Goal: Ask a question: Seek information or help from site administrators or community

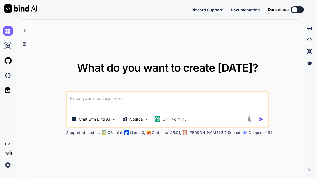
click at [177, 124] on div "Chat with Bind AI Source GPT-4o min.." at bounding box center [167, 109] width 203 height 37
click at [175, 121] on p "GPT-4o min.." at bounding box center [174, 118] width 23 height 5
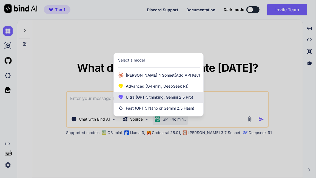
click at [167, 98] on span "(GPT-5 thinking, Gemini 2.5 Pro)" at bounding box center [164, 97] width 59 height 5
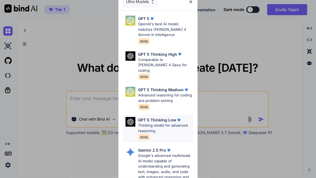
scroll to position [25, 0]
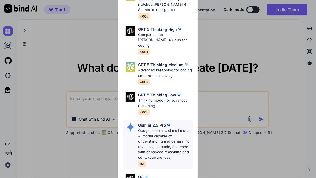
click at [161, 137] on p "Google's advanced multimodal AI model capable of understanding and generating t…" at bounding box center [165, 144] width 55 height 32
type textarea "x"
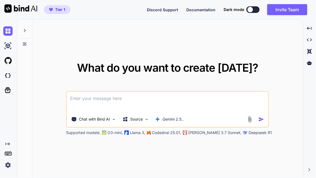
click at [142, 97] on textarea at bounding box center [167, 102] width 201 height 20
paste textarea "make a website for affliate marketing, - where admin can wach clicks on product…"
type textarea "make a website for affliate marketing, - where admin can wach clicks on product…"
type textarea "x"
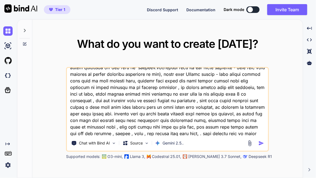
scroll to position [87, 0]
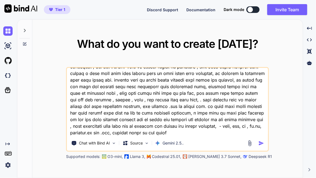
type textarea "make a website for affliate marketing, - where admin can wach clicks on product…"
click at [262, 143] on img "button" at bounding box center [262, 143] width 6 height 6
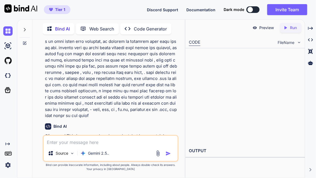
scroll to position [217, 0]
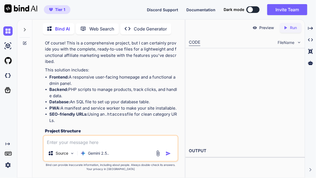
type textarea "x"
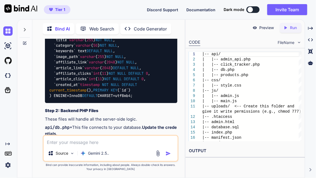
scroll to position [466, 0]
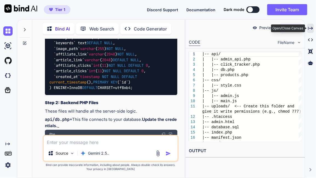
click at [310, 29] on icon "Created with Pixso." at bounding box center [310, 28] width 5 height 5
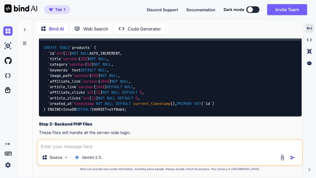
scroll to position [306, 0]
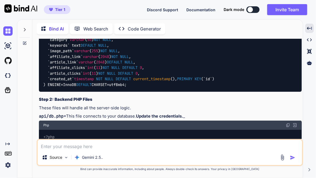
click at [289, 13] on img at bounding box center [288, 11] width 4 height 4
click at [286, 13] on img at bounding box center [288, 11] width 4 height 4
drag, startPoint x: 71, startPoint y: 79, endPoint x: 72, endPoint y: 72, distance: 6.3
click at [72, 5] on p "database.sql" at bounding box center [170, 2] width 263 height 6
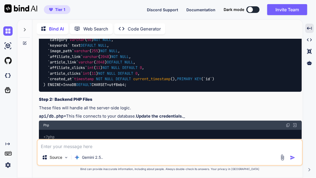
drag, startPoint x: 72, startPoint y: 78, endPoint x: 44, endPoint y: 73, distance: 28.9
copy div "database.sql"
click at [91, 5] on p "database.sql" at bounding box center [170, 2] width 263 height 6
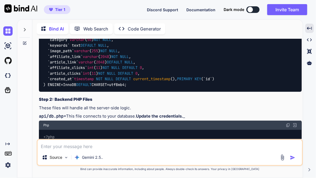
drag, startPoint x: 39, startPoint y: 79, endPoint x: 69, endPoint y: 81, distance: 30.5
click at [69, 5] on p "database.sql" at bounding box center [170, 2] width 263 height 6
copy code "database.sql"
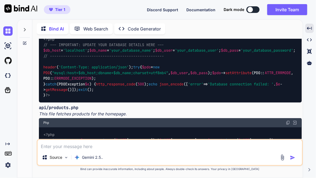
scroll to position [431, 0]
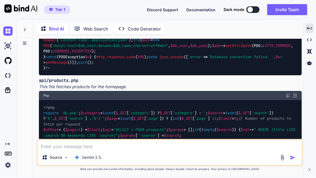
click at [288, 2] on img at bounding box center [288, 0] width 4 height 4
click at [290, 2] on img at bounding box center [288, 0] width 4 height 4
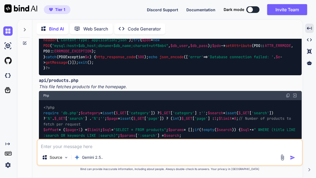
drag, startPoint x: 65, startPoint y: 73, endPoint x: 49, endPoint y: 72, distance: 16.0
copy code "db.php"
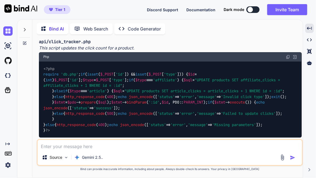
scroll to position [580, 0]
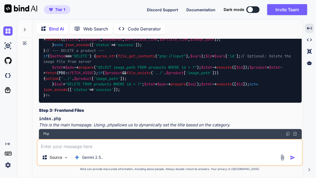
scroll to position [830, 0]
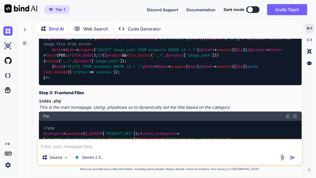
drag, startPoint x: 49, startPoint y: 67, endPoint x: 90, endPoint y: 63, distance: 41.3
copy code "click_tracker.php"
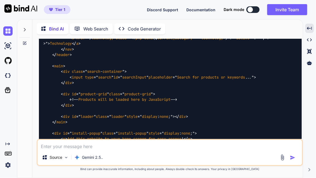
scroll to position [1029, 0]
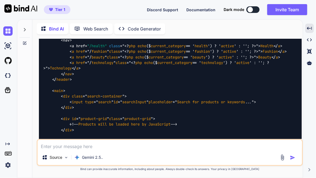
drag, startPoint x: 49, startPoint y: 76, endPoint x: 81, endPoint y: 75, distance: 31.8
copy code "admin_api.php"
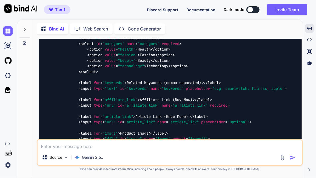
scroll to position [1428, 0]
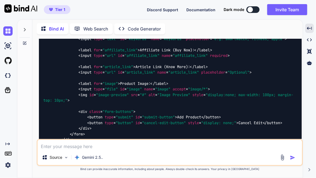
drag, startPoint x: 61, startPoint y: 79, endPoint x: 39, endPoint y: 78, distance: 22.3
copy code "index.php"
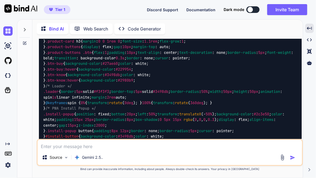
scroll to position [1802, 0]
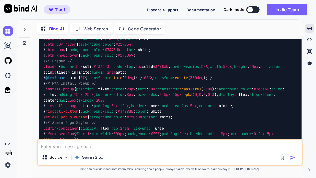
drag, startPoint x: 63, startPoint y: 80, endPoint x: 39, endPoint y: 77, distance: 23.7
copy code "admin.html"
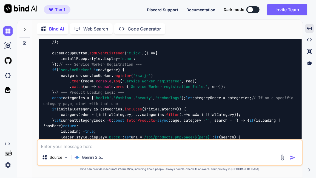
scroll to position [2200, 0]
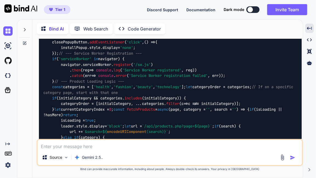
drag, startPoint x: 49, startPoint y: 73, endPoint x: 73, endPoint y: 74, distance: 24.7
copy code "style.css"
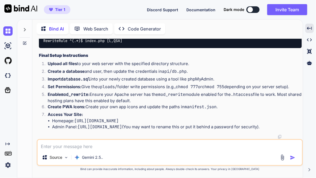
scroll to position [3995, 0]
drag, startPoint x: 46, startPoint y: 90, endPoint x: 64, endPoint y: 88, distance: 18.6
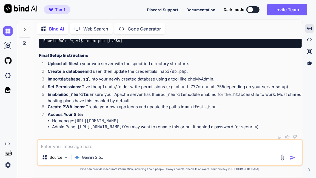
copy code "main.js"
drag, startPoint x: 47, startPoint y: 59, endPoint x: 71, endPoint y: 56, distance: 24.3
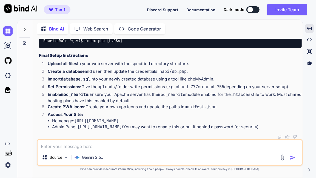
copy code "admin.js"
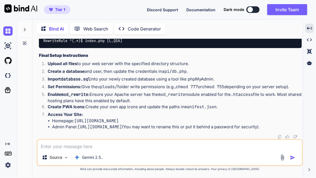
drag, startPoint x: 38, startPoint y: 79, endPoint x: 75, endPoint y: 77, distance: 37.1
click at [75, 77] on div "You Bind AI Of course! This is a comprehensive project, but I can certainly pro…" at bounding box center [170, 89] width 265 height 100
drag, startPoint x: 50, startPoint y: 80, endPoint x: 40, endPoint y: 78, distance: 10.6
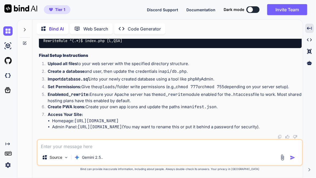
drag, startPoint x: 62, startPoint y: 95, endPoint x: 39, endPoint y: 95, distance: 22.2
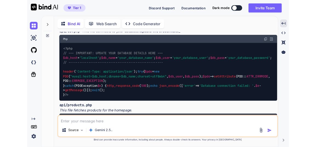
scroll to position [509, 0]
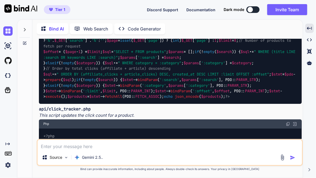
type textarea "x"
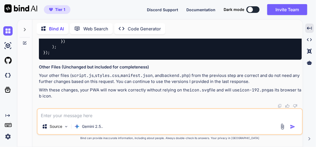
click at [104, 113] on textarea at bounding box center [170, 114] width 265 height 10
type textarea "not working css , i think php only php rather than html then i think working"
click at [294, 126] on img "button" at bounding box center [292, 126] width 5 height 5
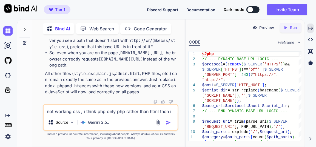
scroll to position [51552, 0]
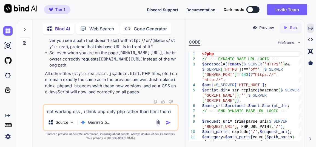
scroll to position [52449, 0]
click at [103, 113] on textarea "not working css , i think php only php rather than html then i think working" at bounding box center [111, 110] width 134 height 10
type textarea "how to open admin page"
click at [168, 121] on img "button" at bounding box center [168, 122] width 5 height 5
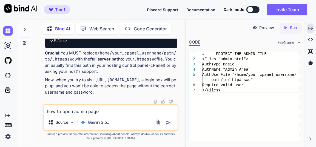
scroll to position [53028, 0]
click at [104, 112] on textarea "how to open admin page" at bounding box center [111, 110] width 134 height 10
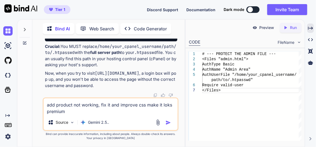
click at [164, 105] on textarea "add product not working, fix it and improve css make it loks premium" at bounding box center [111, 106] width 134 height 16
click at [81, 113] on textarea "add product not working, fix it and improve css make it looks premium" at bounding box center [111, 106] width 134 height 16
type textarea "add product not working, fix it and improve css make it looks premium for user …"
click at [169, 123] on img "button" at bounding box center [168, 122] width 5 height 5
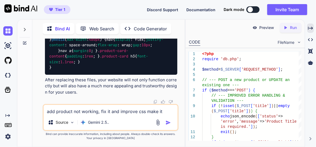
scroll to position [53242, 0]
click at [311, 27] on icon "Created with Pixso." at bounding box center [310, 28] width 5 height 5
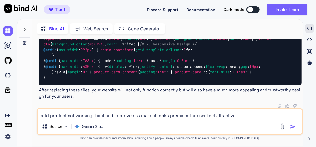
scroll to position [39270, 0]
click at [82, 114] on textarea "add product not working, fix it and improve css make it looks premium for user …" at bounding box center [170, 114] width 265 height 10
type textarea "provide full code files - index.php and css"
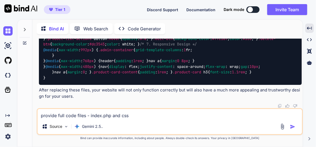
click at [293, 126] on img "button" at bounding box center [292, 126] width 5 height 5
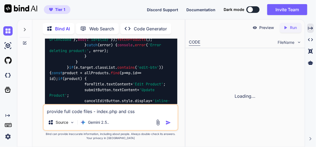
scroll to position [57594, 0]
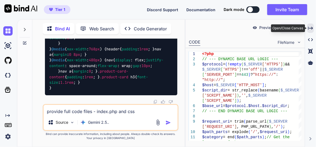
click at [310, 28] on icon "Created with Pixso." at bounding box center [310, 28] width 5 height 5
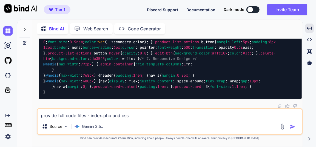
scroll to position [42946, 0]
click at [107, 114] on textarea "provide full code files - index.php and css" at bounding box center [170, 114] width 265 height 10
type textarea "product upload not workingfix it"
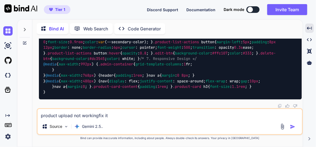
click at [294, 126] on img "button" at bounding box center [292, 126] width 5 height 5
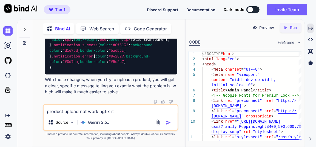
scroll to position [60836, 0]
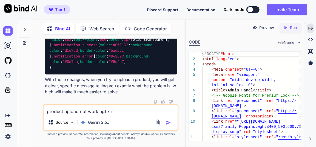
click at [164, 19] on img at bounding box center [163, 16] width 4 height 4
click at [77, 112] on textarea "product upload not workingfix it" at bounding box center [111, 110] width 134 height 10
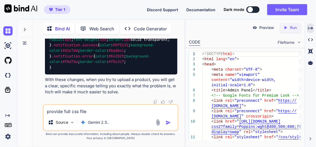
type textarea "provide full css file"
click at [166, 122] on img "button" at bounding box center [168, 122] width 5 height 5
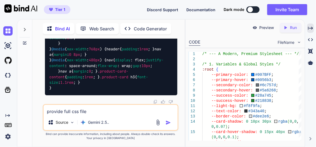
scroll to position [64423, 0]
click at [85, 117] on div "provide full css file Source Gemini 2.5.." at bounding box center [111, 117] width 136 height 27
click at [88, 114] on textarea "provide full css file" at bounding box center [111, 110] width 134 height 10
click at [71, 111] on textarea "provide full css file" at bounding box center [111, 110] width 134 height 10
type textarea "css not working fix it , product upload issue, provide full code"
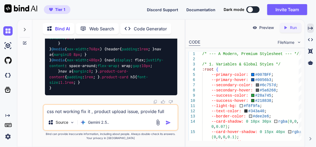
click at [167, 123] on img "button" at bounding box center [168, 122] width 5 height 5
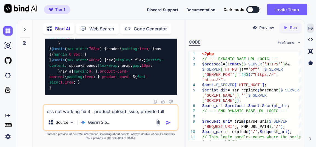
scroll to position [66463, 0]
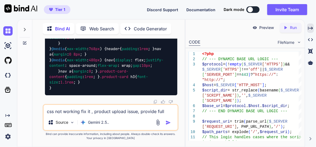
click at [98, 115] on div "css not working fix it , product upload issue, provide full code Source Gemini …" at bounding box center [111, 117] width 136 height 27
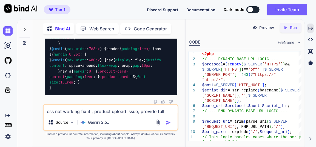
click at [98, 112] on textarea "css not working fix it , product upload issue, provide full code" at bounding box center [111, 110] width 134 height 10
click at [83, 109] on textarea "css not working fix it , product upload issue, provide full code" at bounding box center [111, 110] width 134 height 10
click at [59, 110] on textarea "css not working fix it , product upload issue, provide full code" at bounding box center [111, 110] width 134 height 10
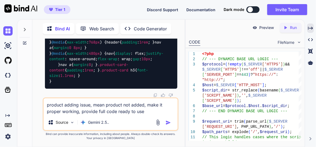
type textarea "product adding issue, mean product not added, make it proper working, provide f…"
click at [168, 123] on img "button" at bounding box center [168, 122] width 5 height 5
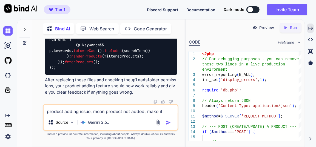
scroll to position [71277, 0]
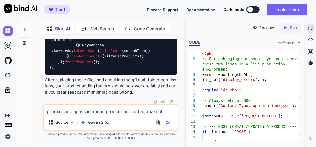
click at [6, 31] on img at bounding box center [7, 30] width 9 height 9
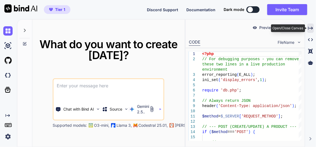
click at [312, 25] on div "Created with Pixso." at bounding box center [310, 28] width 7 height 9
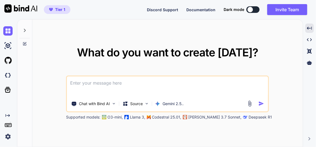
click at [186, 91] on textarea at bounding box center [167, 86] width 201 height 20
click at [118, 86] on textarea at bounding box center [167, 86] width 201 height 20
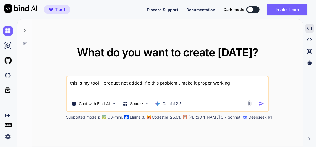
click at [102, 82] on textarea "this is my tool - product not added ,fix this problem , make it proper working" at bounding box center [167, 86] width 201 height 20
paste textarea "here is html code - "<!DOCTYPE html> <html lang="en"> <head> <meta charset="UTF…"
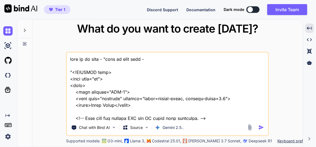
scroll to position [8361, 0]
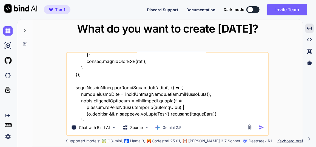
click at [207, 119] on textarea at bounding box center [167, 87] width 201 height 68
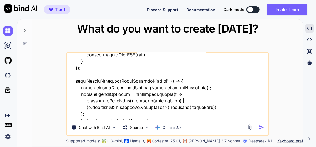
type textarea "this is my tool - "here is html code - "<!DOCTYPE html> <html lang="en"> <head>…"
click at [262, 126] on img "button" at bounding box center [262, 128] width 6 height 6
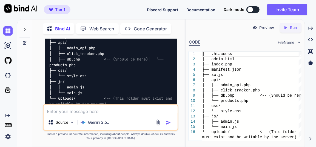
scroll to position [3400, 0]
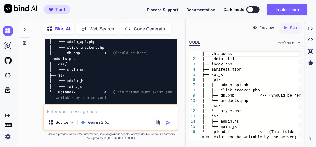
click at [165, 128] on img at bounding box center [163, 130] width 4 height 4
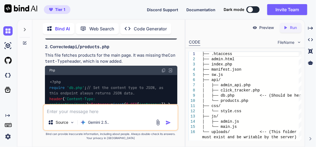
scroll to position [3600, 0]
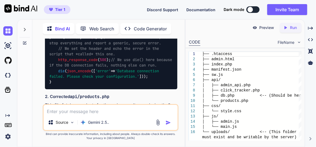
click at [165, 118] on img at bounding box center [163, 120] width 4 height 4
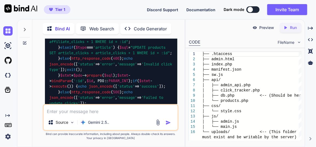
scroll to position [3949, 0]
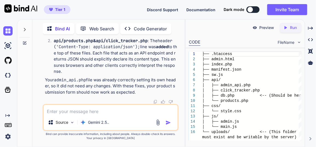
scroll to position [4248, 0]
click at [96, 113] on textarea at bounding box center [111, 110] width 134 height 10
type textarea "same issue"
click at [169, 125] on img "button" at bounding box center [168, 122] width 5 height 5
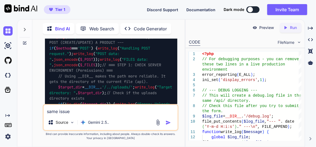
scroll to position [4454, 0]
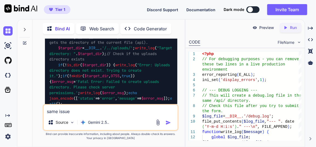
scroll to position [4553, 0]
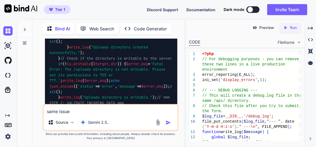
click at [75, 109] on textarea "same issue" at bounding box center [111, 110] width 134 height 10
paste textarea "An error occurred."
type textarea "again same issue - show this error - An error occurred."
click at [171, 123] on button "button" at bounding box center [170, 122] width 8 height 5
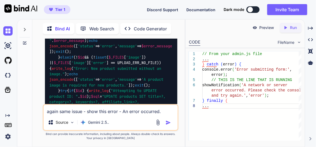
scroll to position [6330, 0]
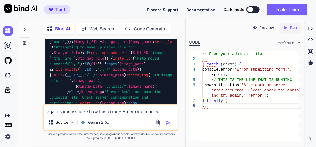
scroll to position [6131, 0]
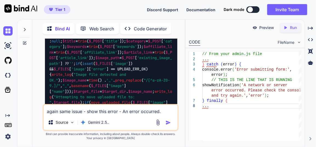
click at [99, 115] on textarea "again same issue - show this error - An error occurred." at bounding box center [111, 110] width 134 height 10
type textarea "provide corrected full admin js file"
click at [168, 124] on img "button" at bounding box center [168, 122] width 5 height 5
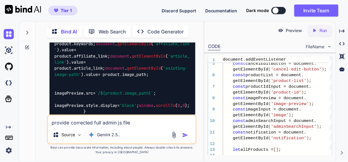
scroll to position [7808, 0]
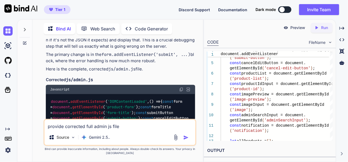
scroll to position [6301, 0]
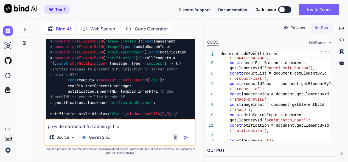
click at [98, 130] on textarea "provide corrected full admin js file" at bounding box center [119, 125] width 151 height 10
paste textarea "An unexpected error occurred: Server responded with status 500. Response: {"err…"
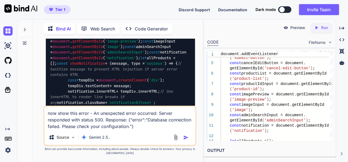
paste textarea "An unexpected error occurred: Server responded with status 500. Response: {"err…"
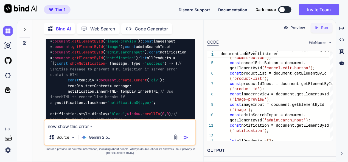
paste textarea "An unexpected error occurred: Server responded with status 500. Response: {"err…"
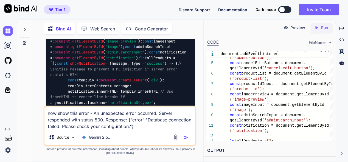
type textarea "now show this error - An unexpected error occurred: Server responded with statu…"
click at [185, 135] on img "button" at bounding box center [185, 137] width 5 height 5
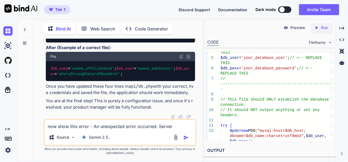
scroll to position [8912, 0]
click at [113, 129] on textarea "now show this error - An unexpected error occurred: Server responded with statu…" at bounding box center [119, 125] width 151 height 10
paste textarea "An unexpected error occurred: Server responded with status 500. Response: {"err…"
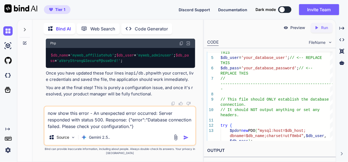
type textarea "now show this error - An unexpected error occurred: Server responded with statu…"
click at [185, 135] on img "button" at bounding box center [185, 137] width 5 height 5
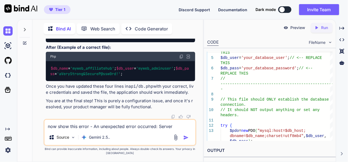
scroll to position [9494, 0]
click at [12, 29] on img at bounding box center [7, 30] width 9 height 9
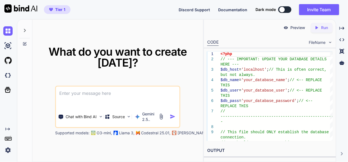
click at [115, 101] on textarea at bounding box center [117, 97] width 123 height 20
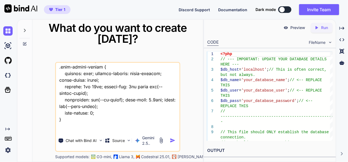
scroll to position [10195, 0]
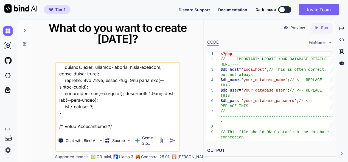
type textarea "this is my tool - "here is html code - "<!DOCTYPE html> <html lang="en"> <head>…"
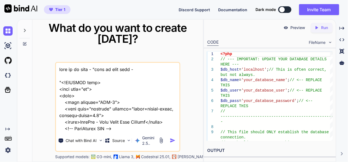
scroll to position [10201, 0]
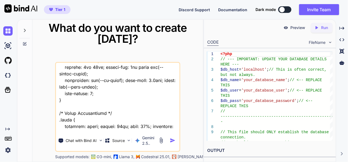
click at [76, 127] on textarea at bounding box center [117, 97] width 123 height 68
type textarea "lore ip do sita - "cons ad elit sedd - "<!EIUSMOD temp> <inci utla="et"> <dolo>…"
type textarea "x"
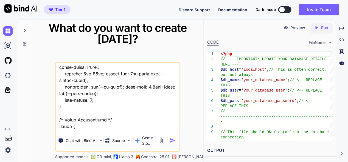
click at [107, 127] on textarea at bounding box center [117, 97] width 123 height 68
type textarea "lore ip do sita - "cons ad elit sedd - "<!EIUSMOD temp> <inci utla="et"> <dolo>…"
type textarea "x"
type textarea "lore ip do sita - "cons ad elit sedd - "<!EIUSMOD temp> <inci utla="et"> <dolo>…"
type textarea "x"
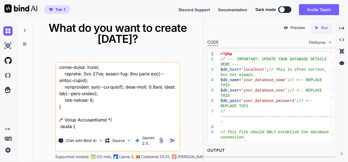
type textarea "lore ip do sita - "cons ad elit sedd - "<!EIUSMOD temp> <inci utla="et"> <dolo>…"
type textarea "x"
type textarea "lore ip do sita - "cons ad elit sedd - "<!EIUSMOD temp> <inci utla="et"> <dolo>…"
type textarea "x"
type textarea "lore ip do sita - "cons ad elit sedd - "<!EIUSMOD temp> <inci utla="et"> <dolo>…"
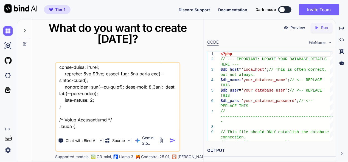
type textarea "x"
type textarea "lore ip do sita - "cons ad elit sedd - "<!EIUSMOD temp> <inci utla="et"> <dolo>…"
type textarea "x"
type textarea "lore ip do sita - "cons ad elit sedd - "<!EIUSMOD temp> <inci utla="et"> <dolo>…"
type textarea "x"
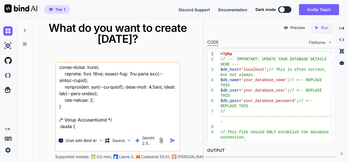
type textarea "lore ip do sita - "cons ad elit sedd - "<!EIUSMOD temp> <inci utla="et"> <dolo>…"
type textarea "x"
type textarea "lore ip do sita - "cons ad elit sedd - "<!EIUSMOD temp> <inci utla="et"> <dolo>…"
type textarea "x"
type textarea "lore ip do sita - "cons ad elit sedd - "<!EIUSMOD temp> <inci utla="et"> <dolo>…"
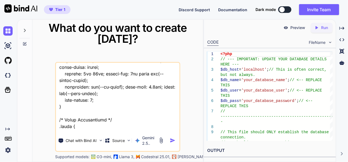
type textarea "x"
type textarea "lore ip do sita - "cons ad elit sedd - "<!EIUSMOD temp> <inci utla="et"> <dolo>…"
type textarea "x"
type textarea "lore ip do sita - "cons ad elit sedd - "<!EIUSMOD temp> <inci utla="et"> <dolo>…"
type textarea "x"
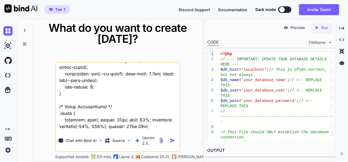
scroll to position [10221, 0]
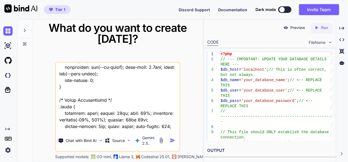
type textarea "lore ip do sita - "cons ad elit sedd - "<!EIUSMOD temp> <inci utla="et"> <dolo>…"
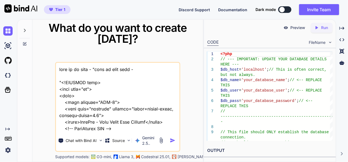
scroll to position [10221, 0]
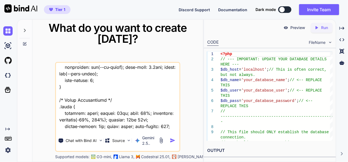
type textarea "lore ip do sita - "cons ad elit sedd - "<!EIUSMOD temp> <inci utla="et"> <dolo>…"
type textarea "x"
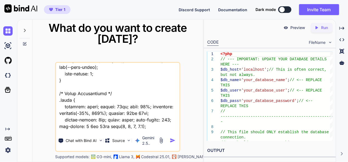
type textarea "lore ip do sita - "cons ad elit sedd - "<!EIUSMOD temp> <inci utla="et"> <dolo>…"
type textarea "x"
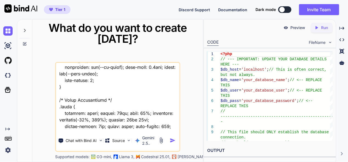
type textarea "this is my tool - "here is html code - "<!DOCTYPE html> <html lang="en"> <head>…"
type textarea "x"
type textarea "this is my tool - "here is html code - "<!DOCTYPE html> <html lang="en"> <head>…"
type textarea "x"
type textarea "this is my tool - "here is html code - "<!DOCTYPE html> <html lang="en"> <head>…"
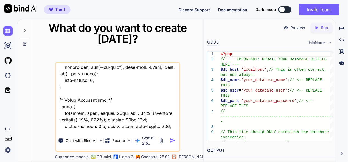
type textarea "x"
type textarea "this is my tool - "here is html code - "<!DOCTYPE html> <html lang="en"> <head>…"
type textarea "x"
type textarea "this is my tool - "here is html code - "<!DOCTYPE html> <html lang="en"> <head>…"
type textarea "x"
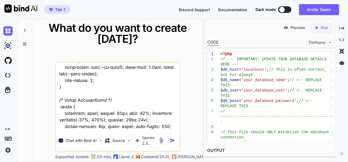
type textarea "this is my tool - "here is html code - "<!DOCTYPE html> <html lang="en"> <head>…"
type textarea "x"
type textarea "this is my tool - "here is html code - "<!DOCTYPE html> <html lang="en"> <head>…"
type textarea "x"
type textarea "this is my tool - "here is html code - "<!DOCTYPE html> <html lang="en"> <head>…"
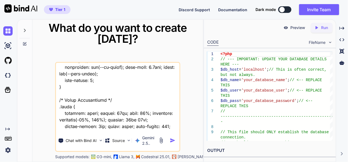
type textarea "x"
type textarea "this is my tool - "here is html code - "<!DOCTYPE html> <html lang="en"> <head>…"
type textarea "x"
type textarea "this is my tool - "here is html code - "<!DOCTYPE html> <html lang="en"> <head>…"
type textarea "x"
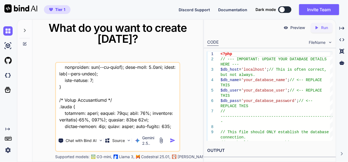
type textarea "this is my tool - "here is html code - "<!DOCTYPE html> <html lang="en"> <head>…"
type textarea "x"
type textarea "this is my tool - "here is html code - "<!DOCTYPE html> <html lang="en"> <head>…"
type textarea "x"
type textarea "this is my tool - "here is html code - "<!DOCTYPE html> <html lang="en"> <head>…"
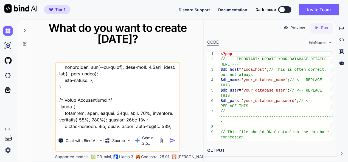
type textarea "x"
type textarea "this is my tool - "here is html code - "<!DOCTYPE html> <html lang="en"> <head>…"
type textarea "x"
type textarea "this is my tool - "here is html code - "<!DOCTYPE html> <html lang="en"> <head>…"
type textarea "x"
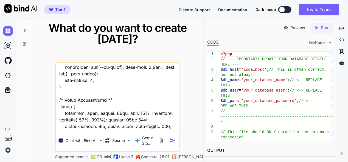
type textarea "this is my tool - "here is html code - "<!DOCTYPE html> <html lang="en"> <head>…"
type textarea "x"
type textarea "this is my tool - "here is html code - "<!DOCTYPE html> <html lang="en"> <head>…"
type textarea "x"
type textarea "this is my tool - "here is html code - "<!DOCTYPE html> <html lang="en"> <head>…"
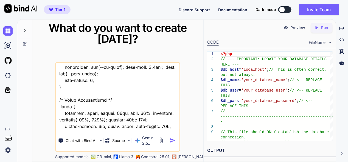
type textarea "x"
type textarea "this is my tool - "here is html code - "<!DOCTYPE html> <html lang="en"> <head>…"
type textarea "x"
type textarea "this is my tool - "here is html code - "<!DOCTYPE html> <html lang="en"> <head>…"
type textarea "x"
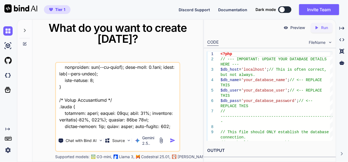
type textarea "this is my tool - "here is html code - "<!DOCTYPE html> <html lang="en"> <head>…"
type textarea "x"
type textarea "this is my tool - "here is html code - "<!DOCTYPE html> <html lang="en"> <head>…"
type textarea "x"
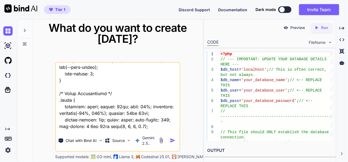
type textarea "this is my tool - "here is html code - "<!DOCTYPE html> <html lang="en"> <head>…"
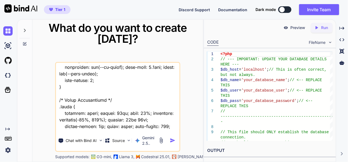
type textarea "x"
type textarea "this is my tool - "here is html code - "<!DOCTYPE html> <html lang="en"> <head>…"
type textarea "x"
type textarea "this is my tool - "here is html code - "<!DOCTYPE html> <html lang="en"> <head>…"
type textarea "x"
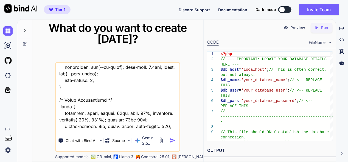
type textarea "this is my tool - "here is html code - "<!DOCTYPE html> <html lang="en"> <head>…"
type textarea "x"
type textarea "this is my tool - "here is html code - "<!DOCTYPE html> <html lang="en"> <head>…"
type textarea "x"
type textarea "this is my tool - "here is html code - "<!DOCTYPE html> <html lang="en"> <head>…"
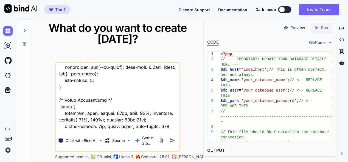
type textarea "x"
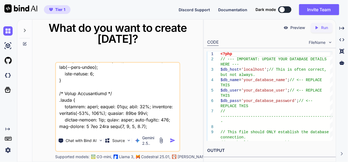
type textarea "this is my tool - "here is html code - "<!DOCTYPE html> <html lang="en"> <head>…"
type textarea "x"
type textarea "this is my tool - "here is html code - "<!DOCTYPE html> <html lang="en"> <head>…"
type textarea "x"
type textarea "this is my tool - "here is html code - "<!DOCTYPE html> <html lang="en"> <head>…"
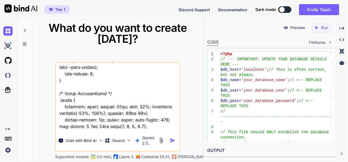
type textarea "x"
type textarea "this is my tool - "here is html code - "<!DOCTYPE html> <html lang="en"> <head>…"
type textarea "x"
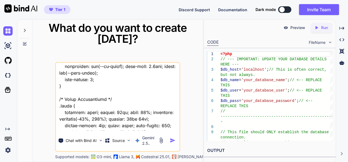
type textarea "this is my tool - "here is html code - "<!DOCTYPE html> <html lang="en"> <head>…"
type textarea "x"
type textarea "this is my tool - "here is html code - "<!DOCTYPE html> <html lang="en"> <head>…"
type textarea "x"
type textarea "this is my tool - "here is html code - "<!DOCTYPE html> <html lang="en"> <head>…"
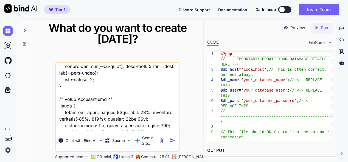
type textarea "x"
type textarea "this is my tool - "here is html code - "<!DOCTYPE html> <html lang="en"> <head>…"
type textarea "x"
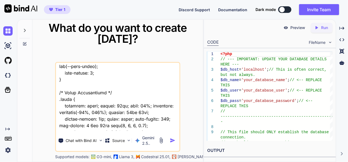
type textarea "this is my tool - "here is html code - "<!DOCTYPE html> <html lang="en"> <head>…"
type textarea "x"
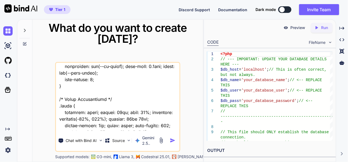
type textarea "this is my tool - "here is html code - "<!DOCTYPE html> <html lang="en"> <head>…"
type textarea "x"
type textarea "this is my tool - "here is html code - "<!DOCTYPE html> <html lang="en"> <head>…"
type textarea "x"
type textarea "this is my tool - "here is html code - "<!DOCTYPE html> <html lang="en"> <head>…"
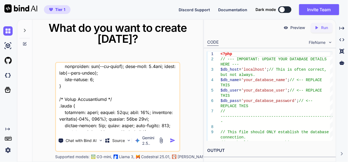
type textarea "x"
type textarea "this is my tool - "here is html code - "<!DOCTYPE html> <html lang="en"> <head>…"
type textarea "x"
type textarea "this is my tool - "here is html code - "<!DOCTYPE html> <html lang="en"> <head>…"
type textarea "x"
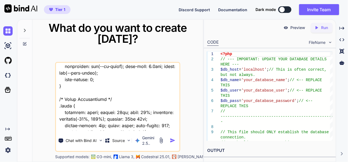
type textarea "this is my tool - "here is html code - "<!DOCTYPE html> <html lang="en"> <head>…"
type textarea "x"
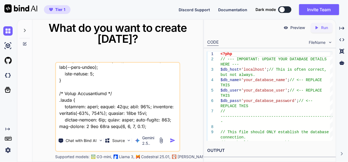
type textarea "this is my tool - "here is html code - "<!DOCTYPE html> <html lang="en"> <head>…"
type textarea "x"
type textarea "this is my tool - "here is html code - "<!DOCTYPE html> <html lang="en"> <head>…"
type textarea "x"
type textarea "this is my tool - "here is html code - "<!DOCTYPE html> <html lang="en"> <head>…"
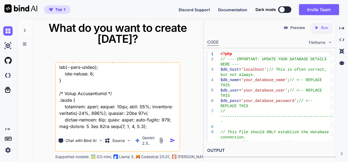
type textarea "x"
type textarea "this is my tool - "here is html code - "<!DOCTYPE html> <html lang="en"> <head>…"
type textarea "x"
type textarea "this is my tool - "here is html code - "<!DOCTYPE html> <html lang="en"> <head>…"
type textarea "x"
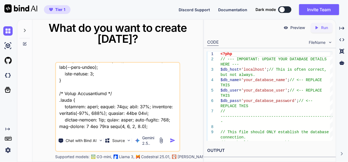
type textarea "this is my tool - "here is html code - "<!DOCTYPE html> <html lang="en"> <head>…"
type textarea "x"
type textarea "this is my tool - "here is html code - "<!DOCTYPE html> <html lang="en"> <head>…"
type textarea "x"
type textarea "this is my tool - "here is html code - "<!DOCTYPE html> <html lang="en"> <head>…"
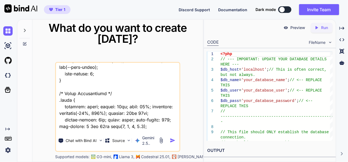
type textarea "x"
type textarea "this is my tool - "here is html code - "<!DOCTYPE html> <html lang="en"> <head>…"
type textarea "x"
type textarea "this is my tool - "here is html code - "<!DOCTYPE html> <html lang="en"> <head>…"
type textarea "x"
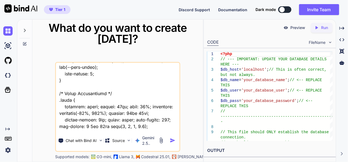
type textarea "this is my tool - "here is html code - "<!DOCTYPE html> <html lang="en"> <head>…"
type textarea "x"
type textarea "this is my tool - "here is html code - "<!DOCTYPE html> <html lang="en"> <head>…"
type textarea "x"
type textarea "this is my tool - "here is html code - "<!DOCTYPE html> <html lang="en"> <head>…"
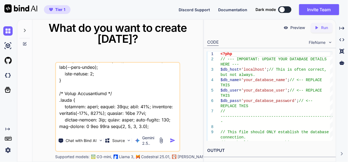
type textarea "x"
type textarea "this is my tool - "here is html code - "<!DOCTYPE html> <html lang="en"> <head>…"
type textarea "x"
type textarea "this is my tool - "here is html code - "<!DOCTYPE html> <html lang="en"> <head>…"
type textarea "x"
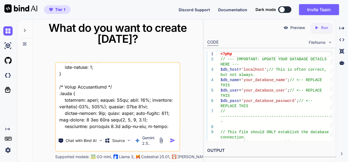
type textarea "this is my tool - "here is html code - "<!DOCTYPE html> <html lang="en"> <head>…"
type textarea "x"
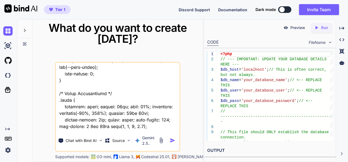
type textarea "this is my tool - "here is html code - "<!DOCTYPE html> <html lang="en"> <head>…"
type textarea "x"
type textarea "this is my tool - "here is html code - "<!DOCTYPE html> <html lang="en"> <head>…"
type textarea "x"
type textarea "this is my tool - "here is html code - "<!DOCTYPE html> <html lang="en"> <head>…"
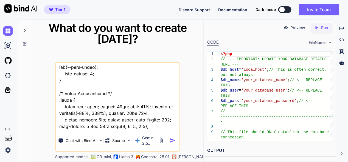
type textarea "x"
type textarea "this is my tool - "here is html code - "<!DOCTYPE html> <html lang="en"> <head>…"
type textarea "x"
type textarea "this is my tool - "here is html code - "<!DOCTYPE html> <html lang="en"> <head>…"
type textarea "x"
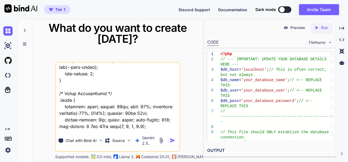
type textarea "this is my tool - "here is html code - "<!DOCTYPE html> <html lang="en"> <head>…"
type textarea "x"
type textarea "this is my tool - "here is html code - "<!DOCTYPE html> <html lang="en"> <head>…"
type textarea "x"
type textarea "this is my tool - "here is html code - "<!DOCTYPE html> <html lang="en"> <head>…"
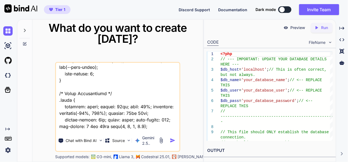
type textarea "x"
type textarea "this is my tool - "here is html code - "<!DOCTYPE html> <html lang="en"> <head>…"
type textarea "x"
type textarea "this is my tool - "here is html code - "<!DOCTYPE html> <html lang="en"> <head>…"
type textarea "x"
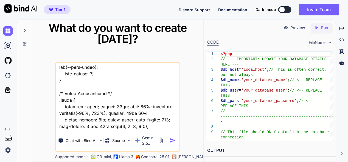
type textarea "this is my tool - "here is html code - "<!DOCTYPE html> <html lang="en"> <head>…"
type textarea "x"
type textarea "this is my tool - "here is html code - "<!DOCTYPE html> <html lang="en"> <head>…"
type textarea "x"
type textarea "this is my tool - "here is html code - "<!DOCTYPE html> <html lang="en"> <head>…"
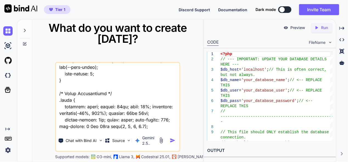
type textarea "x"
type textarea "this is my tool - "here is html code - "<!DOCTYPE html> <html lang="en"> <head>…"
type textarea "x"
type textarea "this is my tool - "here is html code - "<!DOCTYPE html> <html lang="en"> <head>…"
type textarea "x"
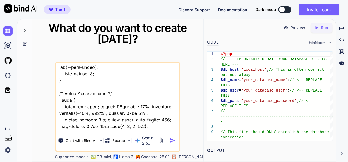
type textarea "this is my tool - "here is html code - "<!DOCTYPE html> <html lang="en"> <head>…"
type textarea "x"
type textarea "this is my tool - "here is html code - "<!DOCTYPE html> <html lang="en"> <head>…"
type textarea "x"
type textarea "this is my tool - "here is html code - "<!DOCTYPE html> <html lang="en"> <head>…"
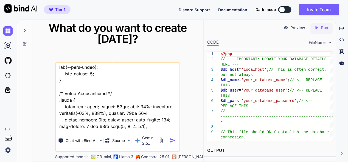
type textarea "x"
type textarea "this is my tool - "here is html code - "<!DOCTYPE html> <html lang="en"> <head>…"
type textarea "x"
type textarea "this is my tool - "here is html code - "<!DOCTYPE html> <html lang="en"> <head>…"
type textarea "x"
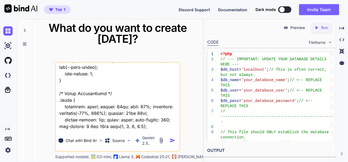
type textarea "this is my tool - "here is html code - "<!DOCTYPE html> <html lang="en"> <head>…"
type textarea "x"
type textarea "this is my tool - "here is html code - "<!DOCTYPE html> <html lang="en"> <head>…"
type textarea "x"
type textarea "this is my tool - "here is html code - "<!DOCTYPE html> <html lang="en"> <head>…"
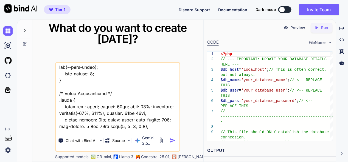
type textarea "x"
type textarea "this is my tool - "here is html code - "<!DOCTYPE html> <html lang="en"> <head>…"
type textarea "x"
type textarea "this is my tool - "here is html code - "<!DOCTYPE html> <html lang="en"> <head>…"
type textarea "x"
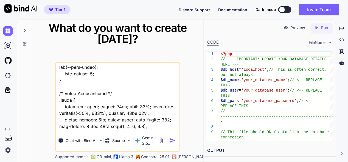
type textarea "this is my tool - "here is html code - "<!DOCTYPE html> <html lang="en"> <head>…"
type textarea "x"
type textarea "this is my tool - "here is html code - "<!DOCTYPE html> <html lang="en"> <head>…"
type textarea "x"
type textarea "this is my tool - "here is html code - "<!DOCTYPE html> <html lang="en"> <head>…"
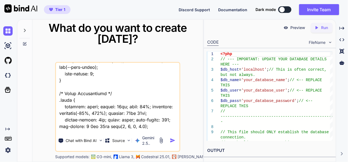
type textarea "x"
type textarea "this is my tool - "here is html code - "<!DOCTYPE html> <html lang="en"> <head>…"
type textarea "x"
type textarea "this is my tool - "here is html code - "<!DOCTYPE html> <html lang="en"> <head>…"
type textarea "x"
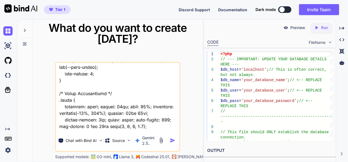
type textarea "this is my tool - "here is html code - "<!DOCTYPE html> <html lang="en"> <head>…"
type textarea "x"
type textarea "this is my tool - "here is html code - "<!DOCTYPE html> <html lang="en"> <head>…"
type textarea "x"
type textarea "this is my tool - "here is html code - "<!DOCTYPE html> <html lang="en"> <head>…"
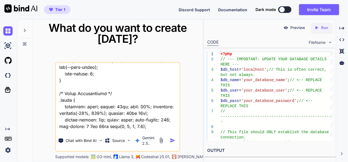
type textarea "x"
type textarea "this is my tool - "here is html code - "<!DOCTYPE html> <html lang="en"> <head>…"
type textarea "x"
type textarea "this is my tool - "here is html code - "<!DOCTYPE html> <html lang="en"> <head>…"
type textarea "x"
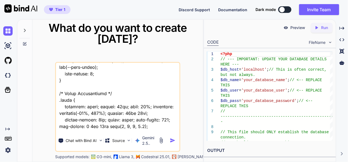
type textarea "this is my tool - "here is html code - "<!DOCTYPE html> <html lang="en"> <head>…"
type textarea "x"
type textarea "this is my tool - "here is html code - "<!DOCTYPE html> <html lang="en"> <head>…"
type textarea "x"
type textarea "this is my tool - "here is html code - "<!DOCTYPE html> <html lang="en"> <head>…"
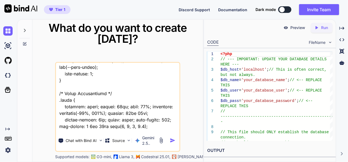
type textarea "x"
type textarea "this is my tool - "here is html code - "<!DOCTYPE html> <html lang="en"> <head>…"
type textarea "x"
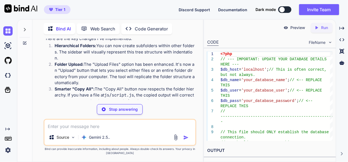
type textarea "x"
type textarea "libs/codemirror/5.65.15/addon/edit/closebrackets.min.js"></script> <script src=…"
type textarea "x"
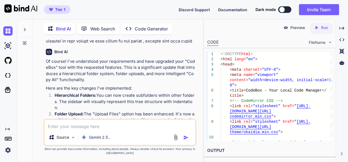
scroll to position [3728, 0]
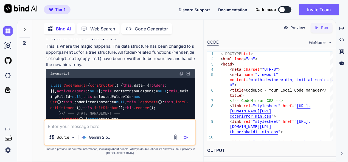
scroll to position [5071, 0]
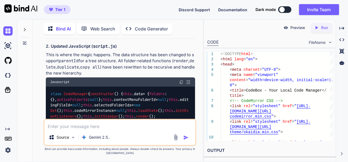
click at [181, 84] on img at bounding box center [181, 82] width 4 height 4
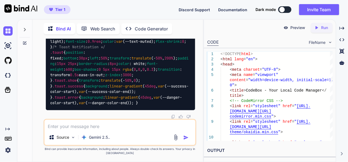
scroll to position [11048, 0]
